Goal: Find specific page/section: Find specific page/section

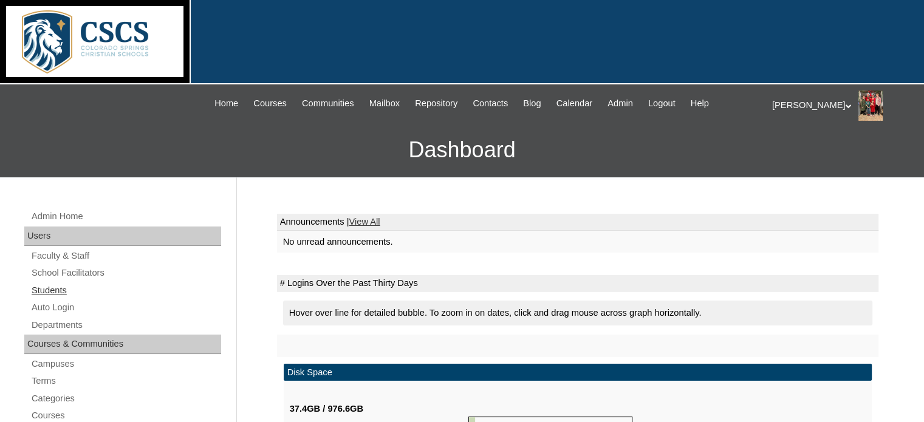
click at [49, 288] on link "Students" at bounding box center [125, 290] width 191 height 15
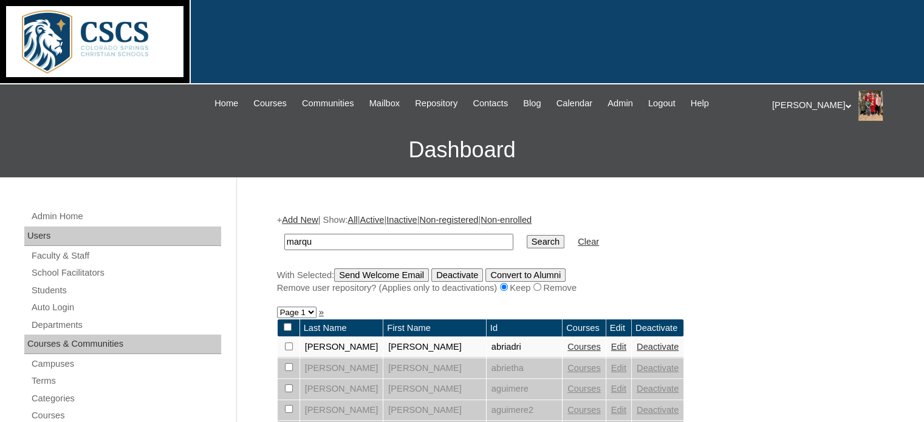
type input "marquez"
click at [527, 242] on input "Search" at bounding box center [546, 241] width 38 height 13
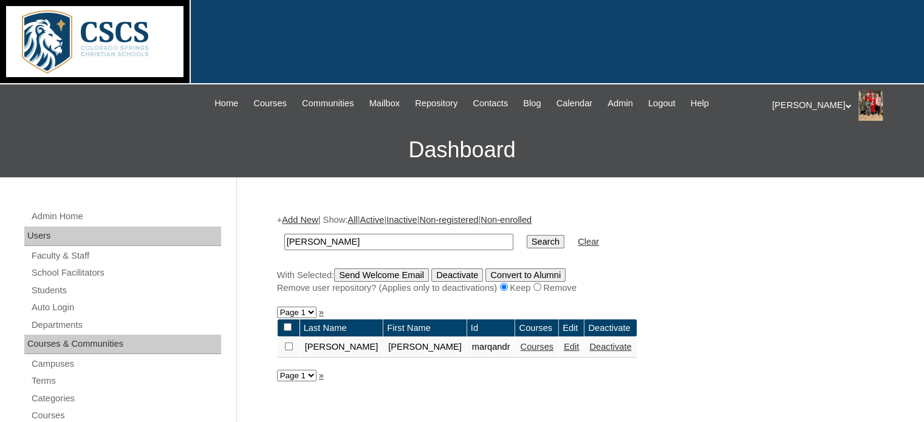
click at [520, 345] on link "Courses" at bounding box center [536, 347] width 33 height 10
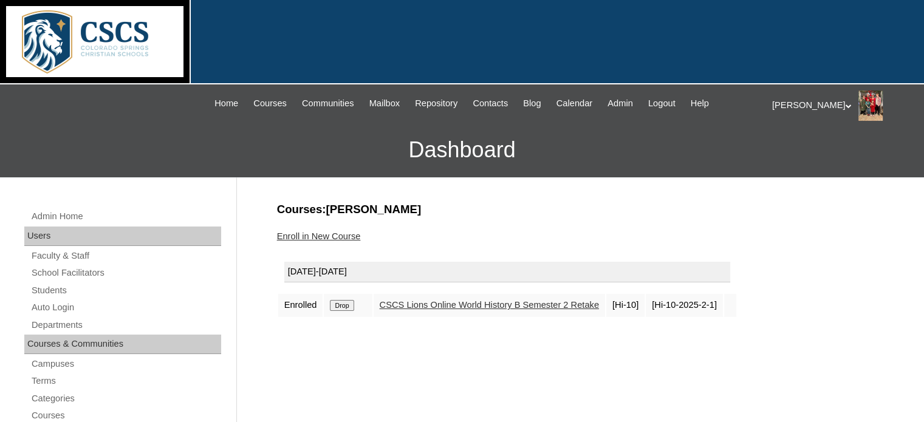
click at [476, 304] on link "CSCS Lions Online World History B Semester 2 Retake" at bounding box center [489, 305] width 219 height 10
